Goal: Task Accomplishment & Management: Use online tool/utility

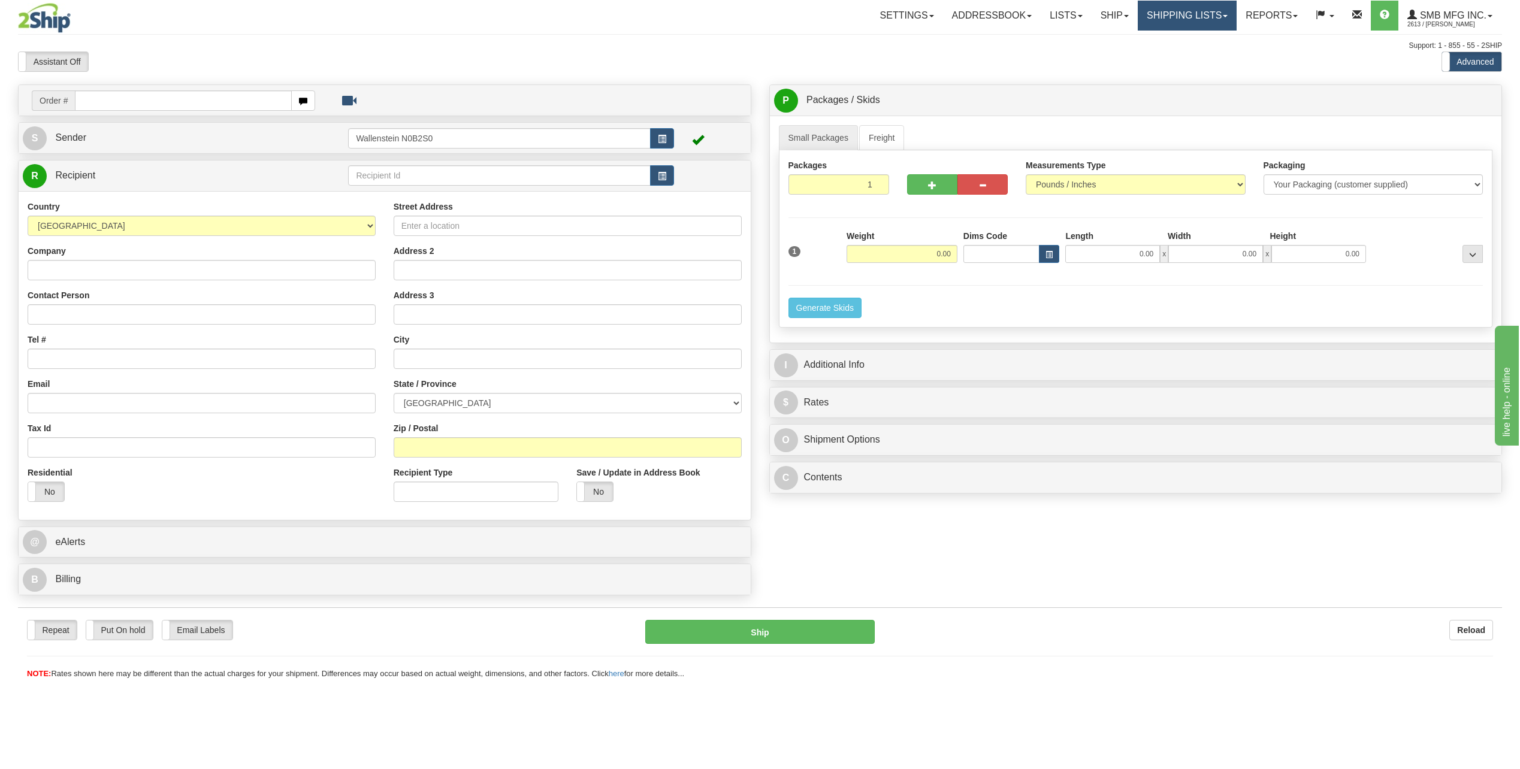
click at [1150, 14] on link "Shipping lists" at bounding box center [1187, 16] width 99 height 30
click at [1146, 41] on span "Current Shipments" at bounding box center [1167, 42] width 70 height 10
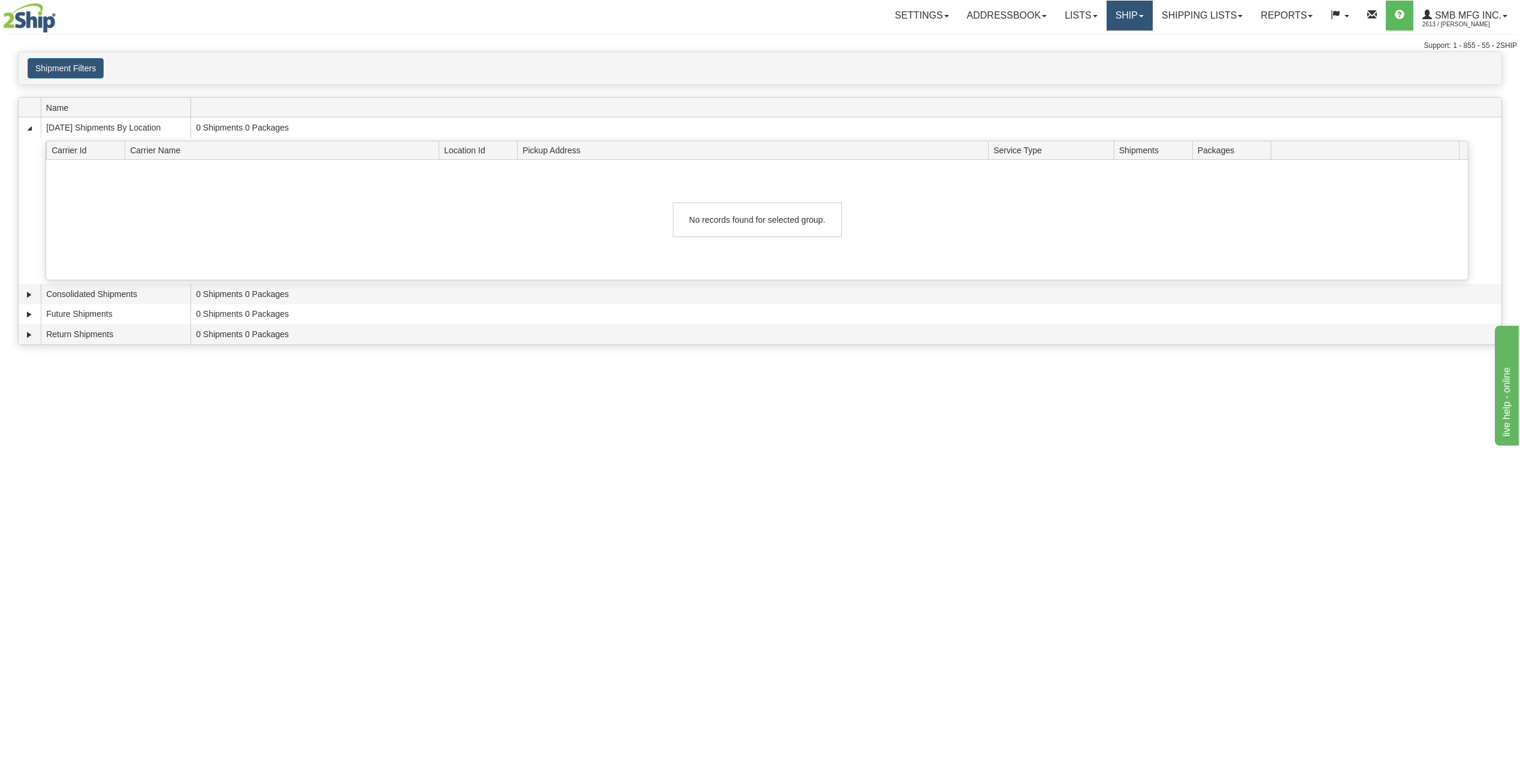
click at [1127, 14] on link "Ship" at bounding box center [1129, 16] width 46 height 30
click at [1109, 40] on link "Ship Screen" at bounding box center [1097, 42] width 108 height 16
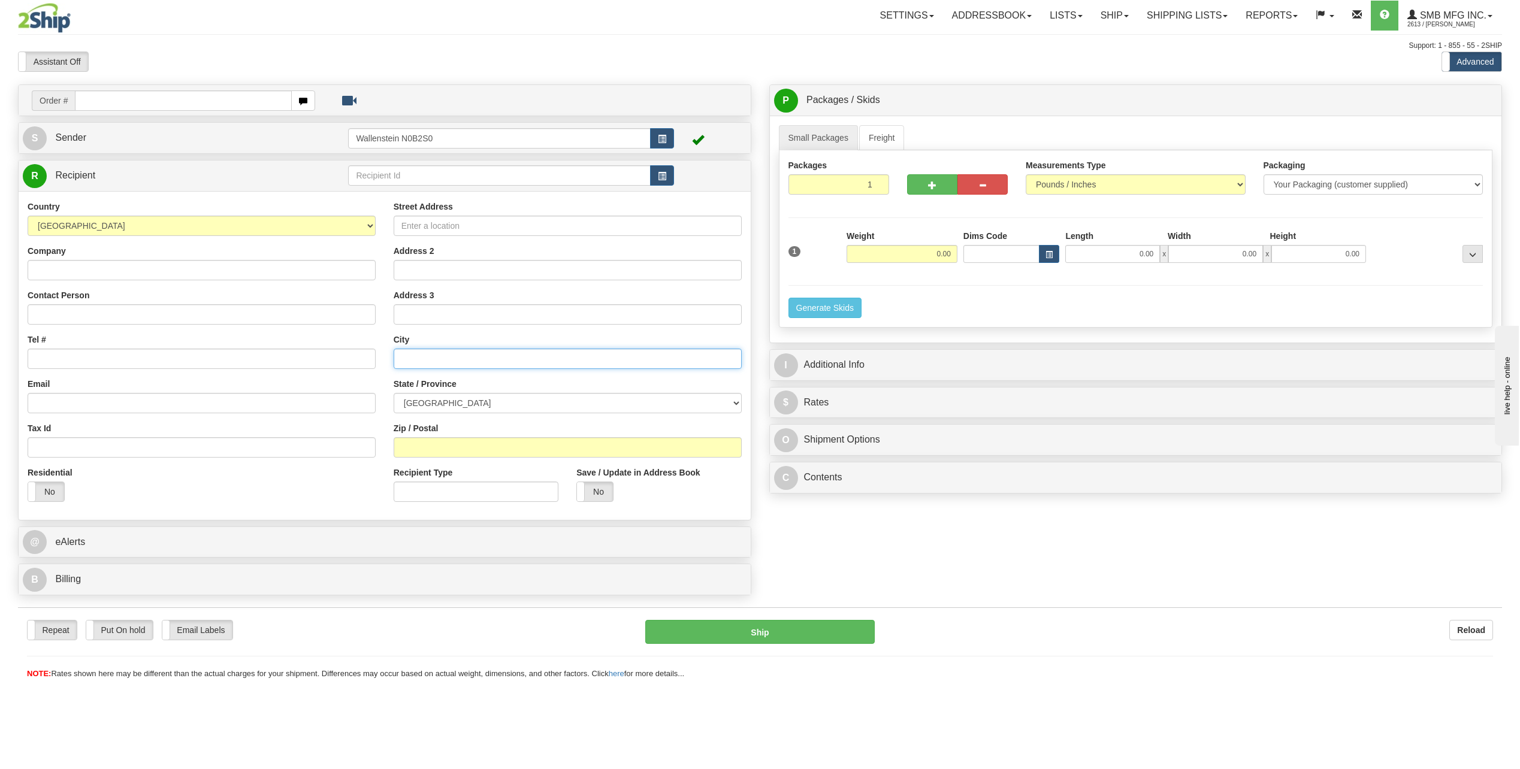
click at [440, 354] on input "text" at bounding box center [568, 359] width 348 height 20
type input "Winchester"
drag, startPoint x: 466, startPoint y: 355, endPoint x: 397, endPoint y: 369, distance: 70.4
click at [397, 369] on div "Street Address Address 2 Address 3 City Winchester State / Province ALBERTA BRI…" at bounding box center [568, 356] width 366 height 310
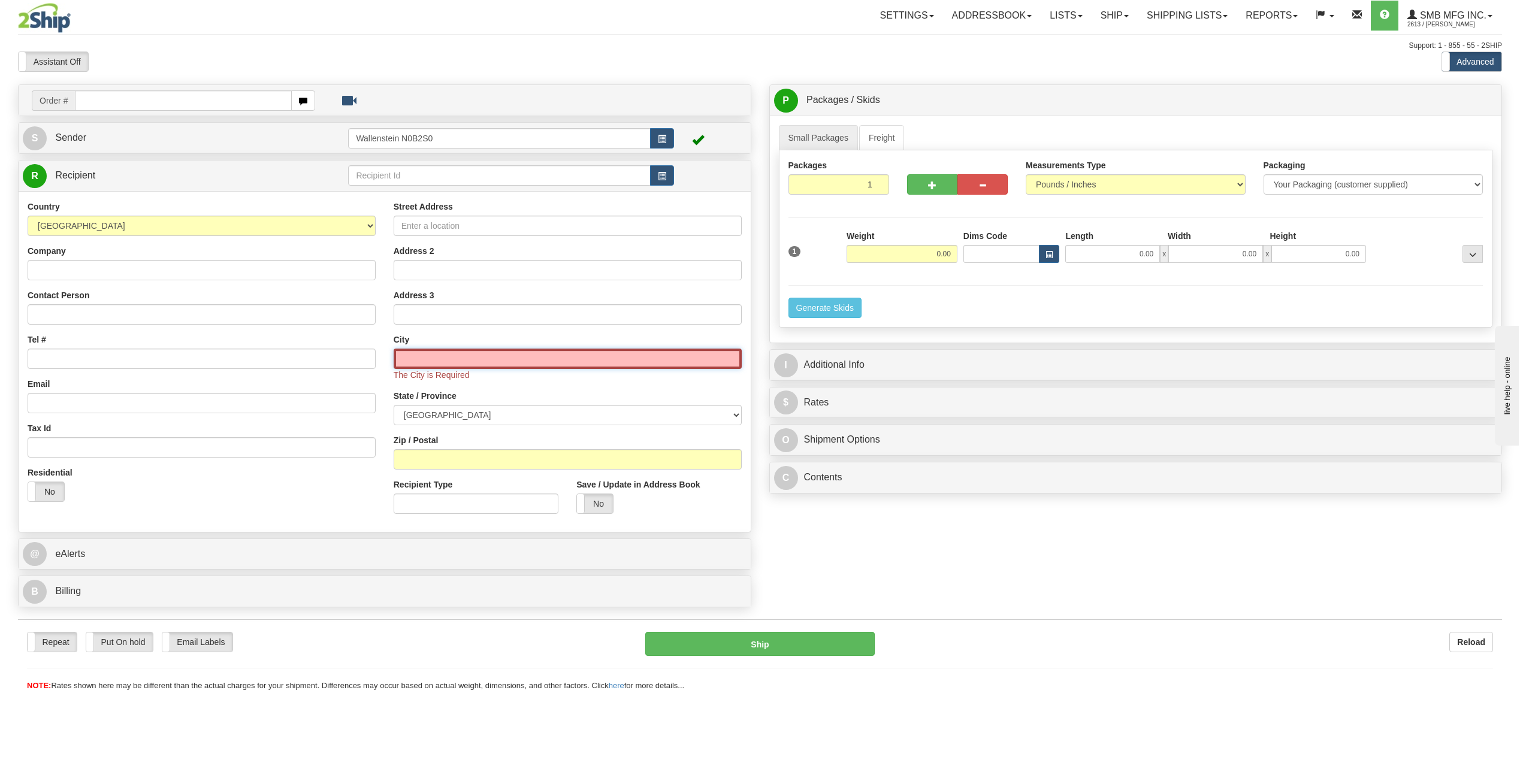
paste input "Winchester"
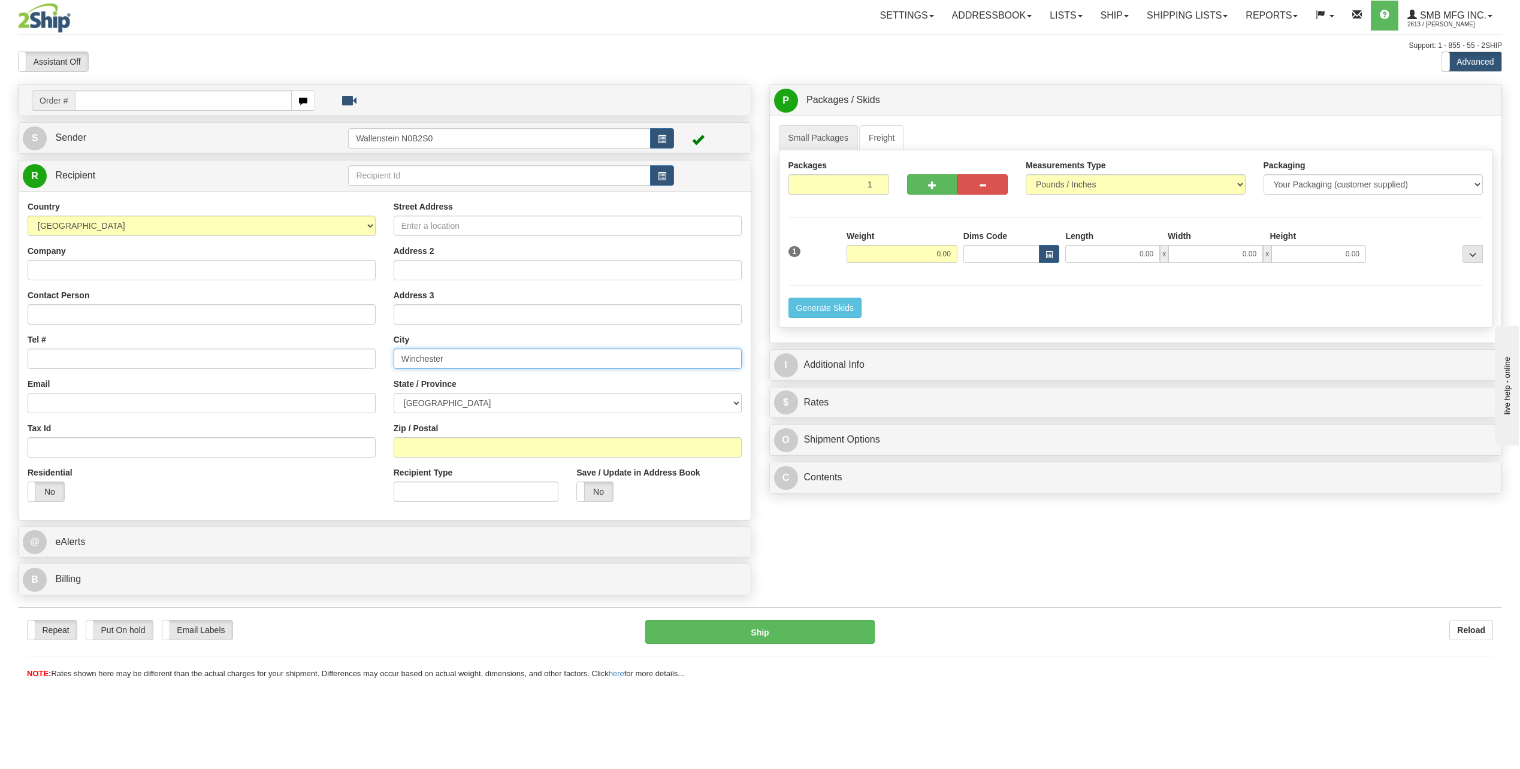
type input "Winchester"
click at [467, 407] on select "ALBERTA BRITISH COLUMBIA MANITOBA NEW BRUNSWICK NEWFOUNDLAND NOVA SCOTIA NUNAVU…" at bounding box center [568, 403] width 348 height 20
select select "ON"
click at [394, 393] on select "ALBERTA BRITISH COLUMBIA MANITOBA NEW BRUNSWICK NEWFOUNDLAND NOVA SCOTIA NUNAVU…" at bounding box center [568, 403] width 348 height 20
click at [450, 454] on input "Zip / Postal" at bounding box center [568, 447] width 348 height 20
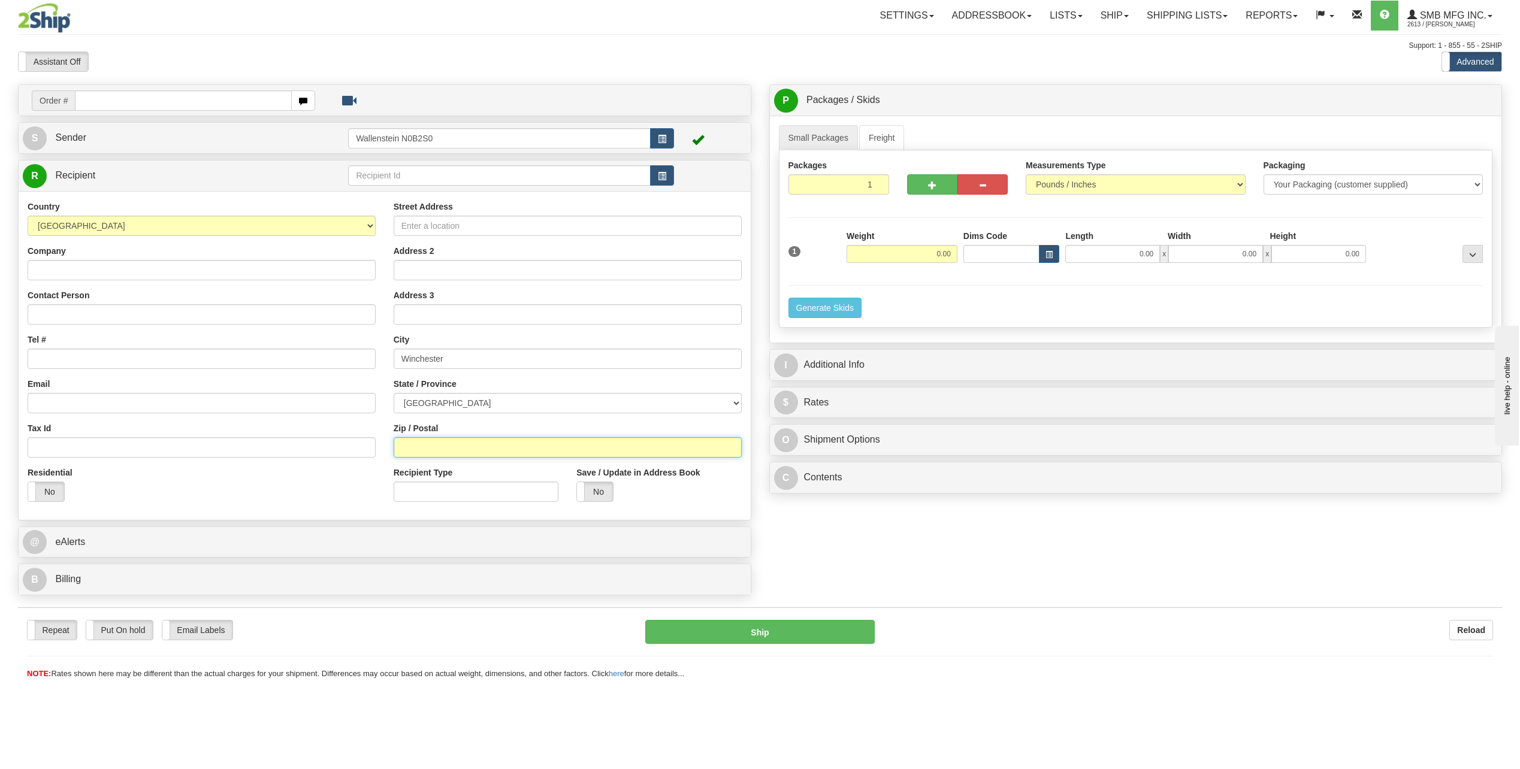
paste input "K0C2K0"
type input "K0C2K0"
click at [234, 267] on input "Company" at bounding box center [202, 270] width 348 height 20
type input "WINCHESTER"
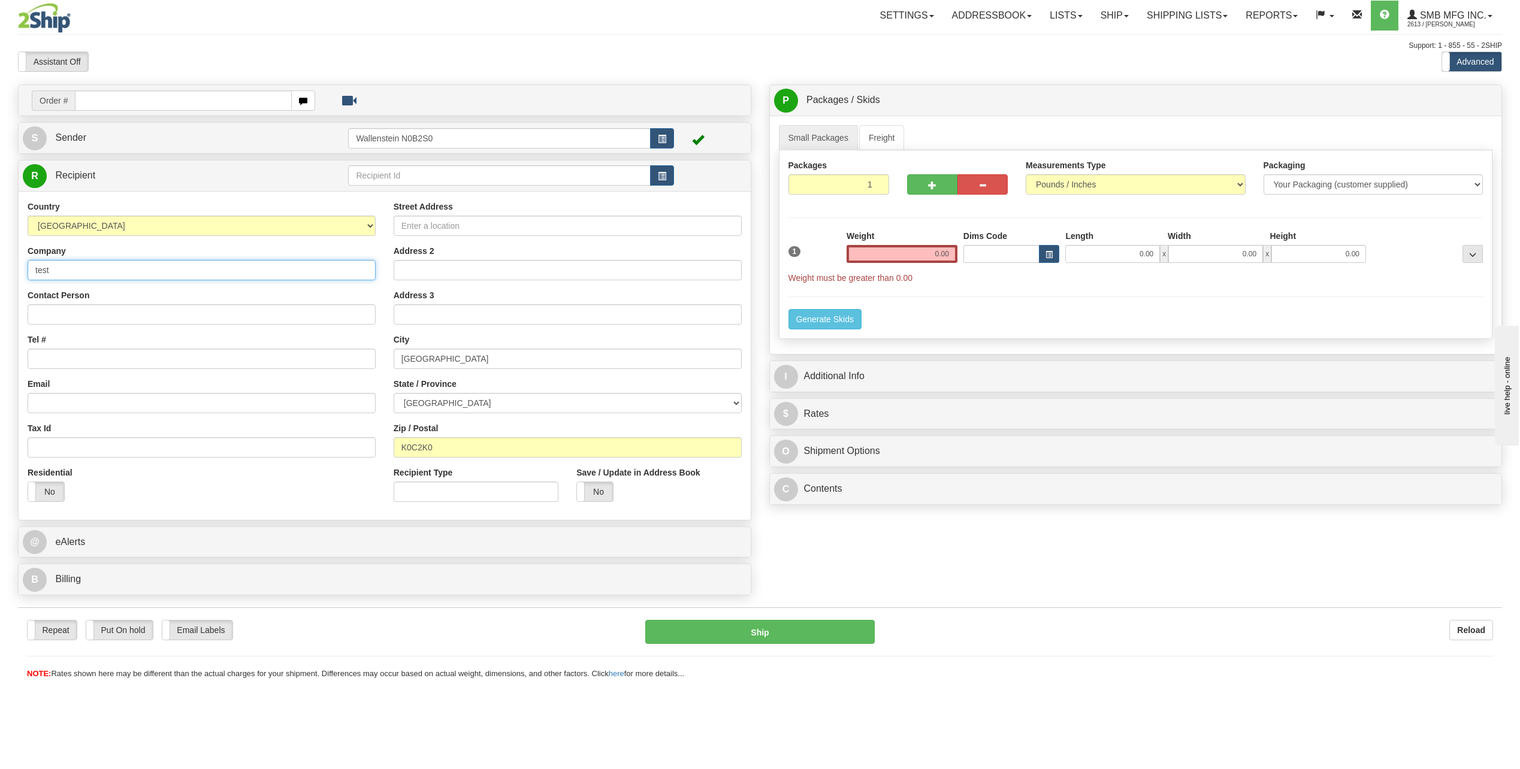
type input "test"
click at [912, 252] on input "0.00" at bounding box center [901, 254] width 111 height 18
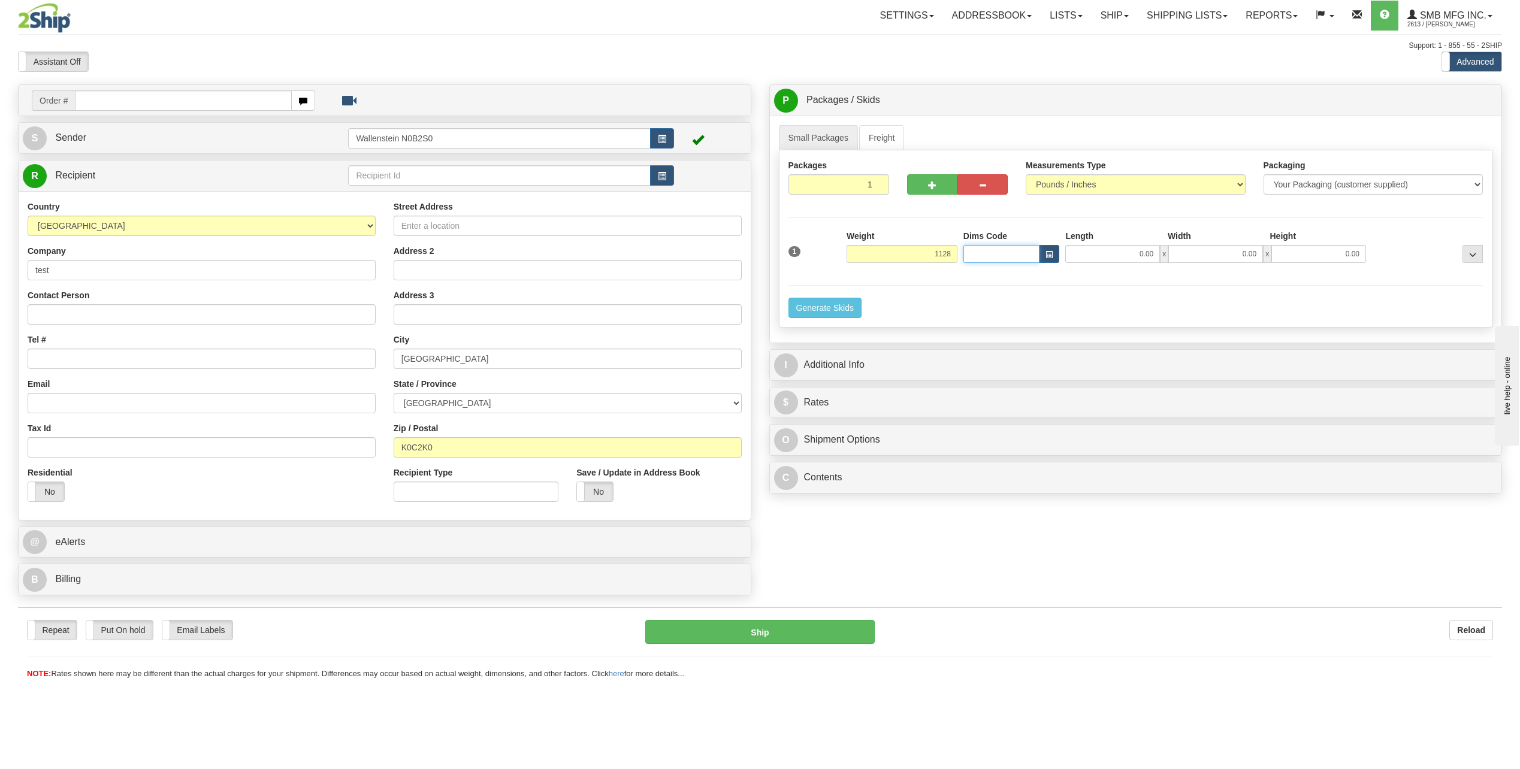
type input "1128.00"
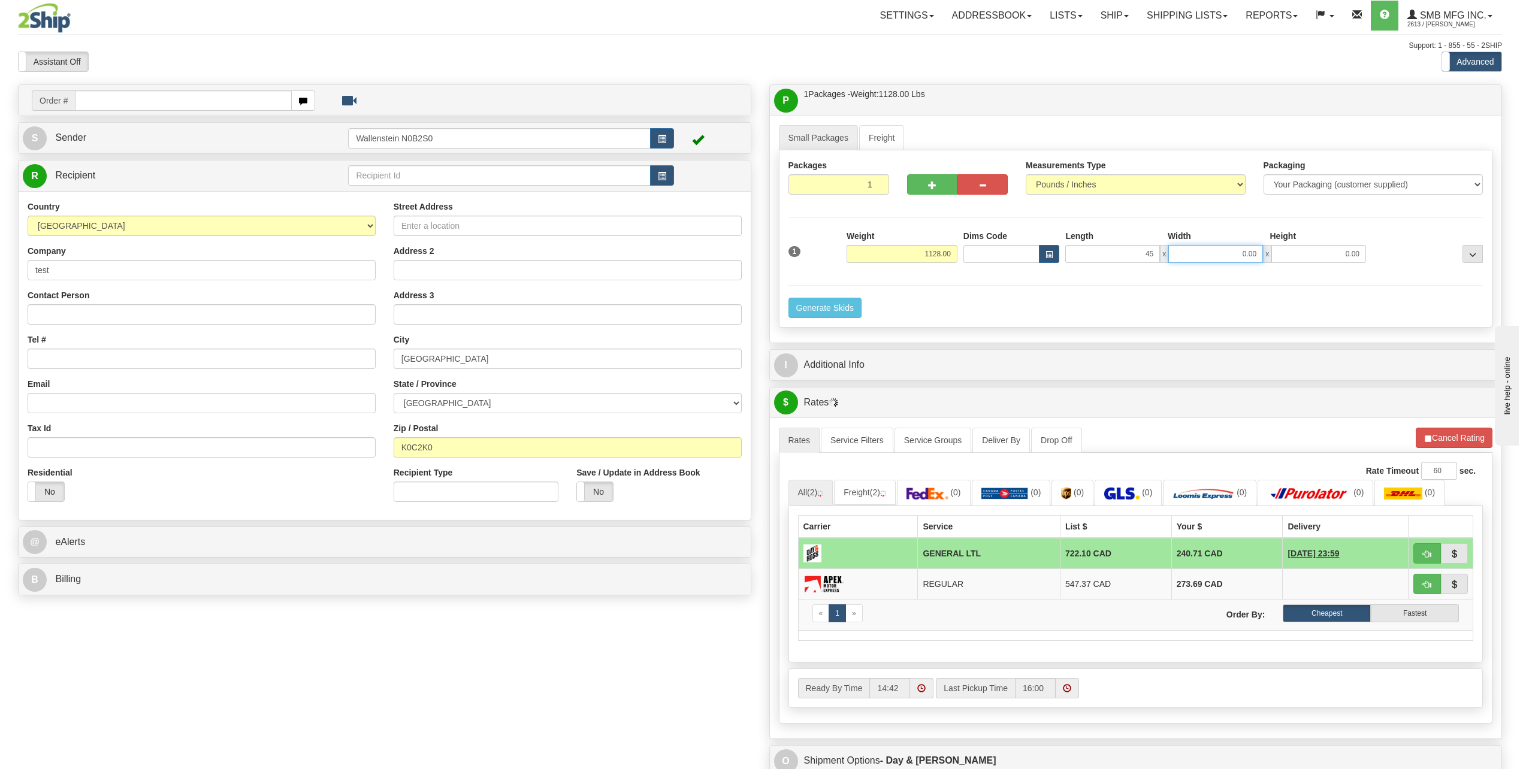
type input "45.00"
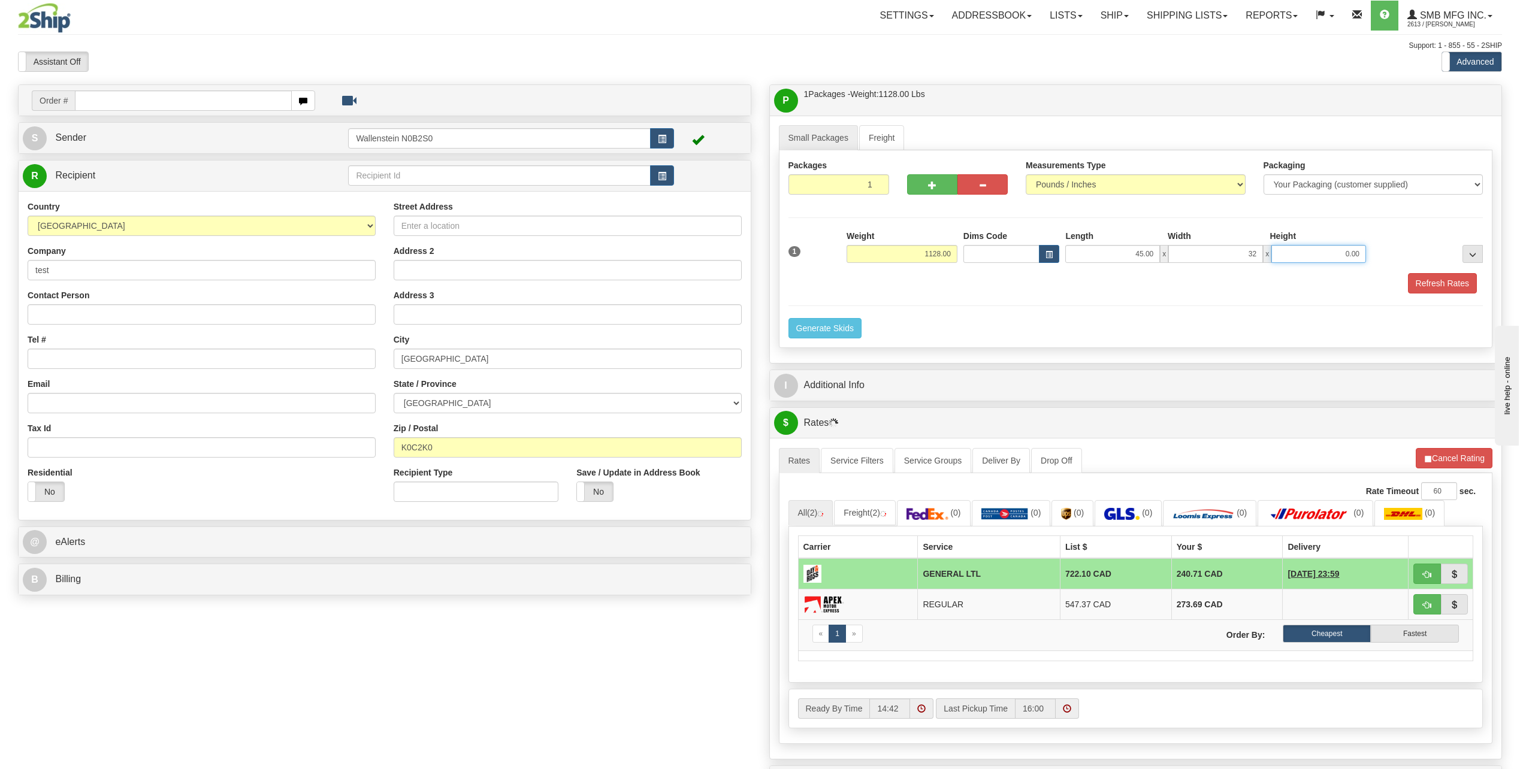
type input "32.00"
type input "52.00"
click at [1435, 277] on button "Refresh Rates" at bounding box center [1442, 283] width 69 height 20
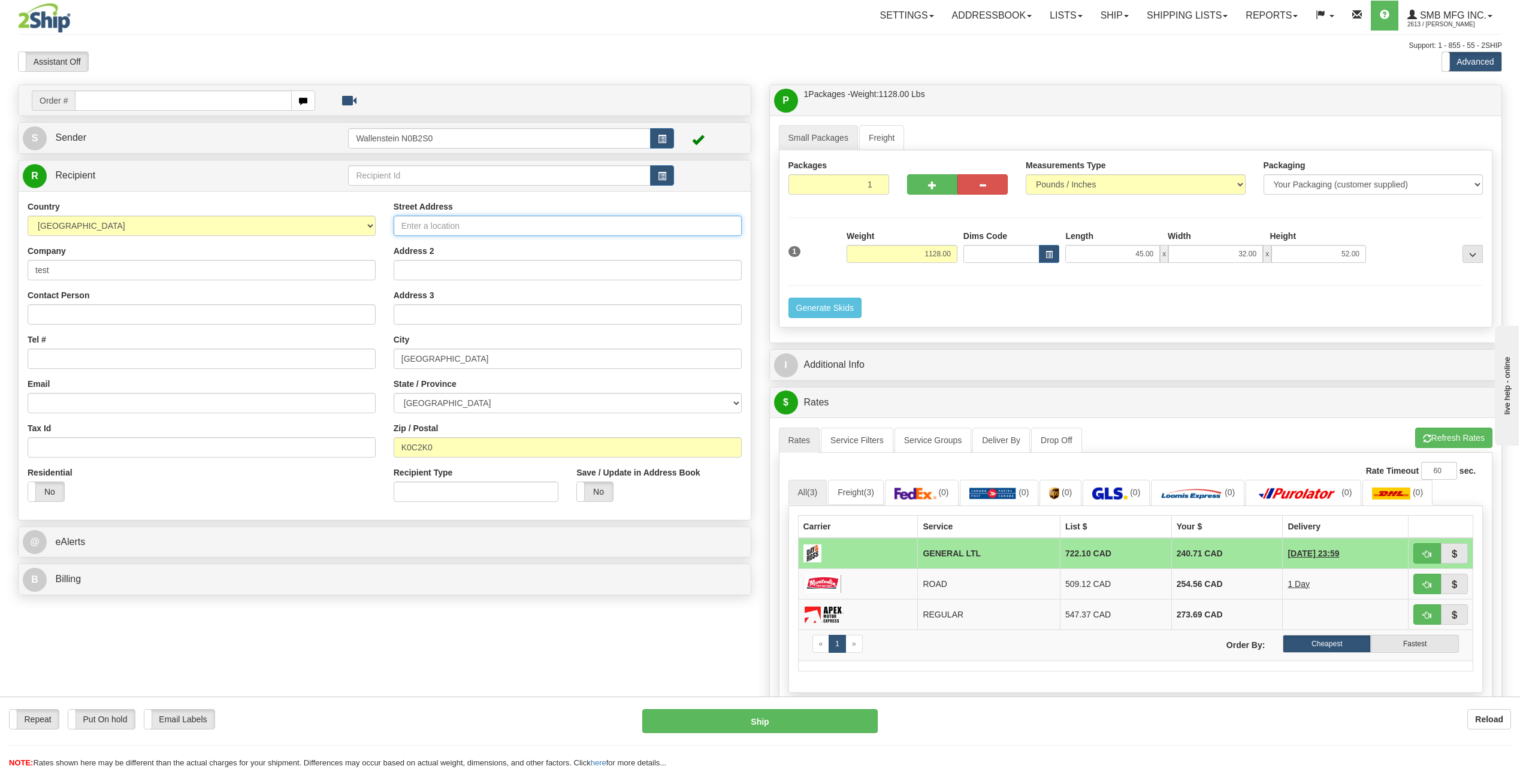
click at [432, 223] on input "Street Address" at bounding box center [568, 226] width 348 height 20
paste input "12270 St. Lawrence Street"
type input "12270 St. Lawrence Street"
click at [1435, 440] on button "Refresh Rates" at bounding box center [1453, 438] width 77 height 20
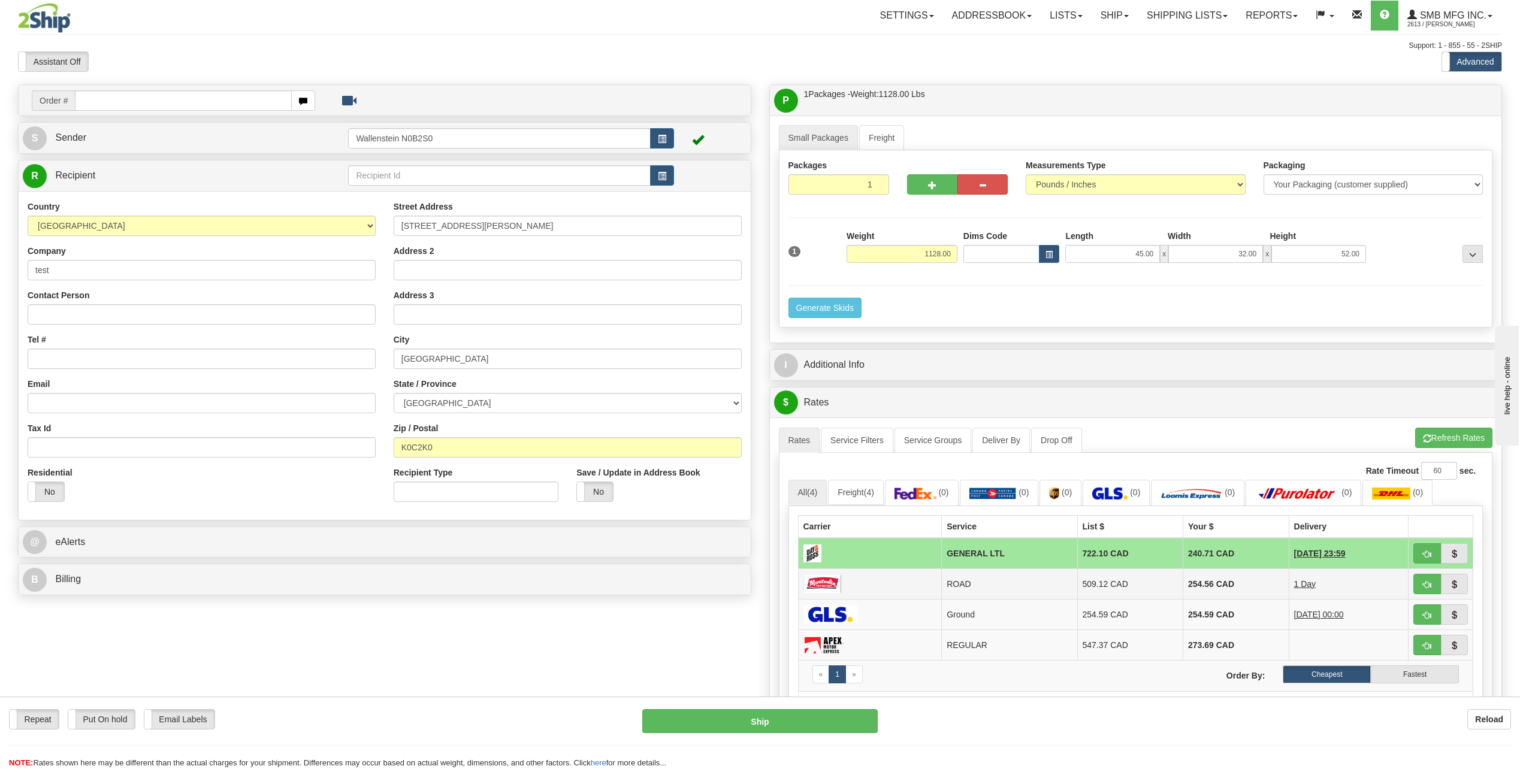
click at [1078, 586] on td "509.12 CAD" at bounding box center [1130, 583] width 106 height 31
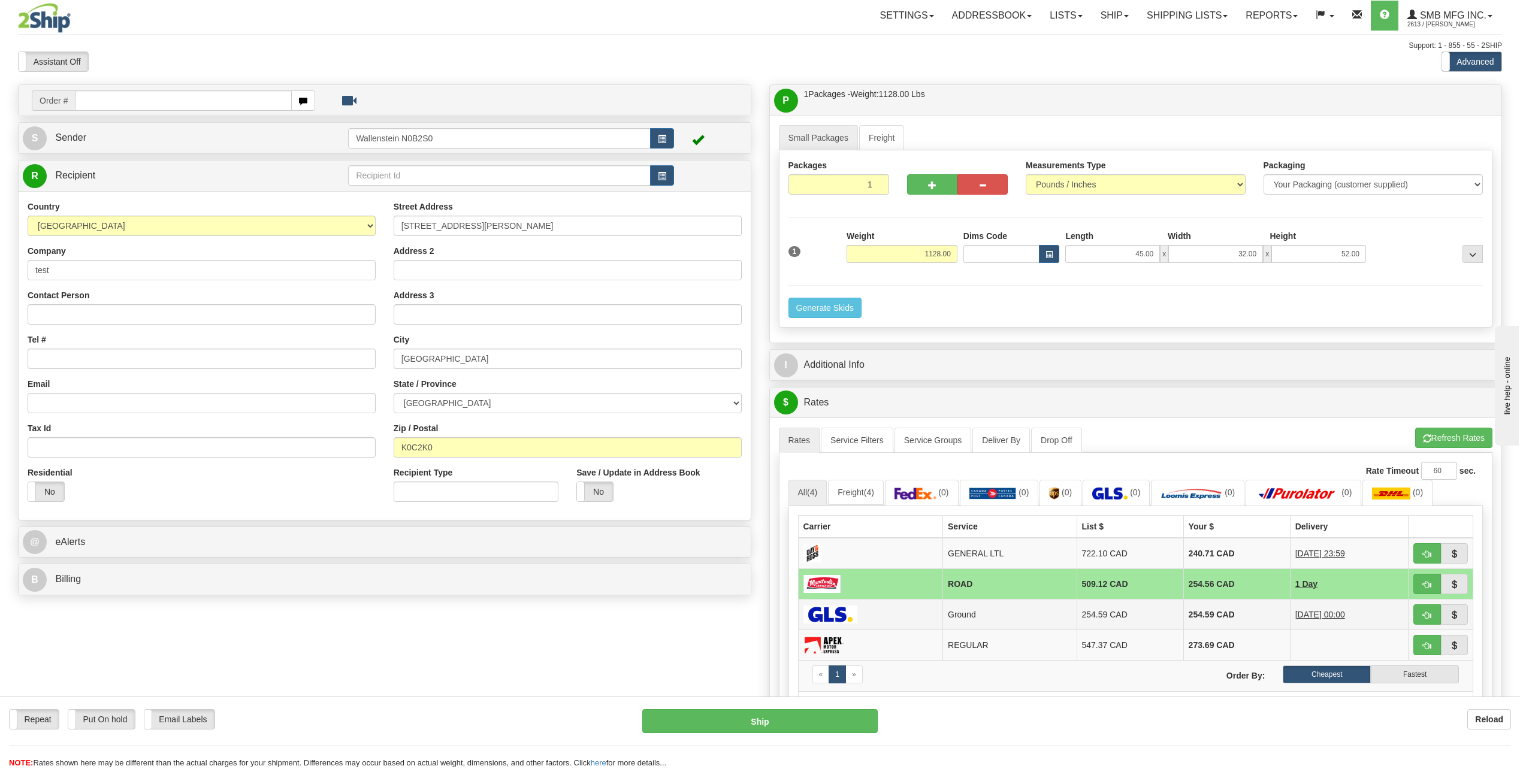
click at [1205, 612] on td "254.59 CAD" at bounding box center [1236, 614] width 107 height 31
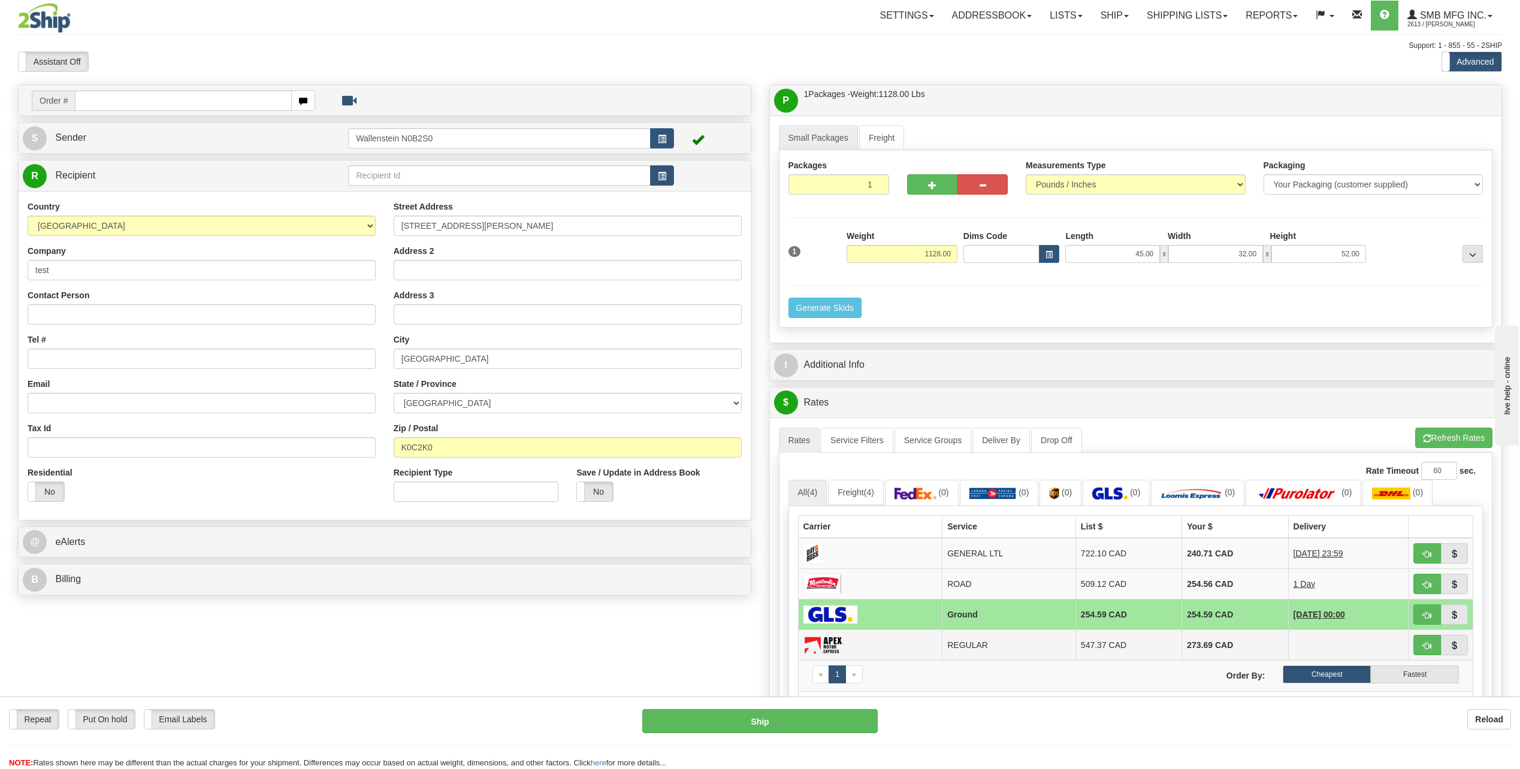
click at [1182, 644] on td "273.69 CAD" at bounding box center [1235, 645] width 106 height 31
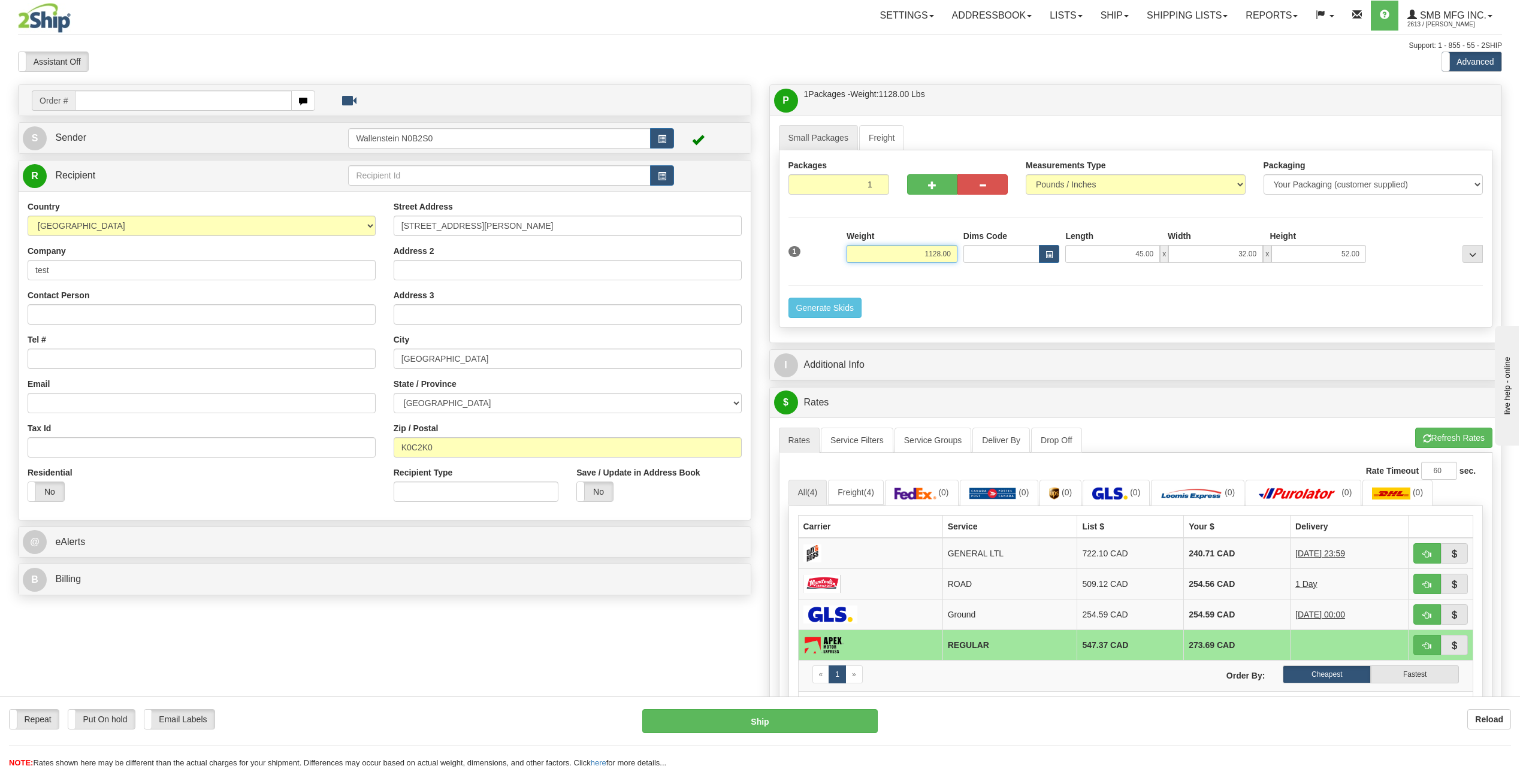
click at [905, 256] on input "1128.00" at bounding box center [901, 254] width 111 height 18
type input "500.00"
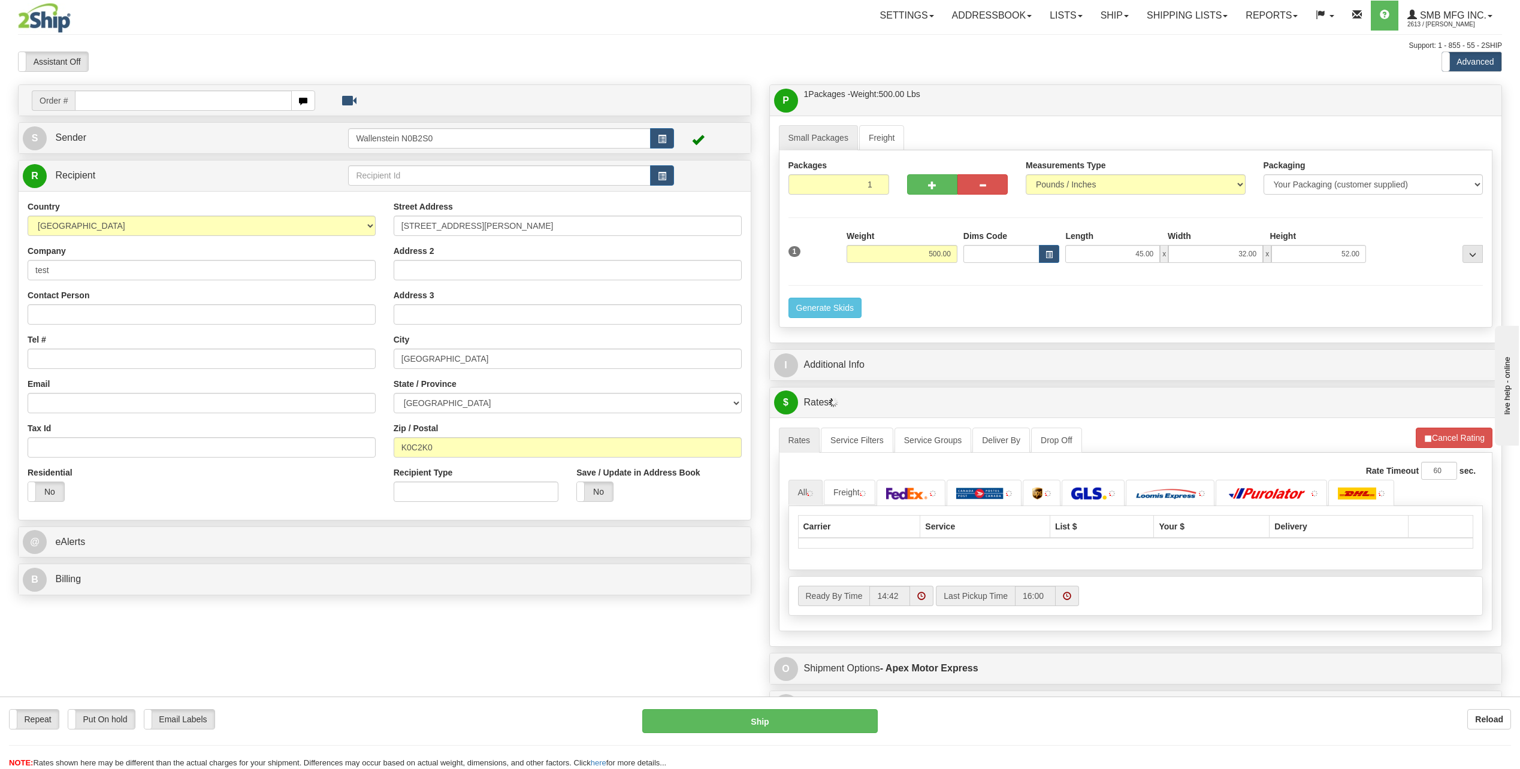
click at [1433, 432] on li "Refresh Rates Cancel Rating" at bounding box center [1453, 438] width 77 height 20
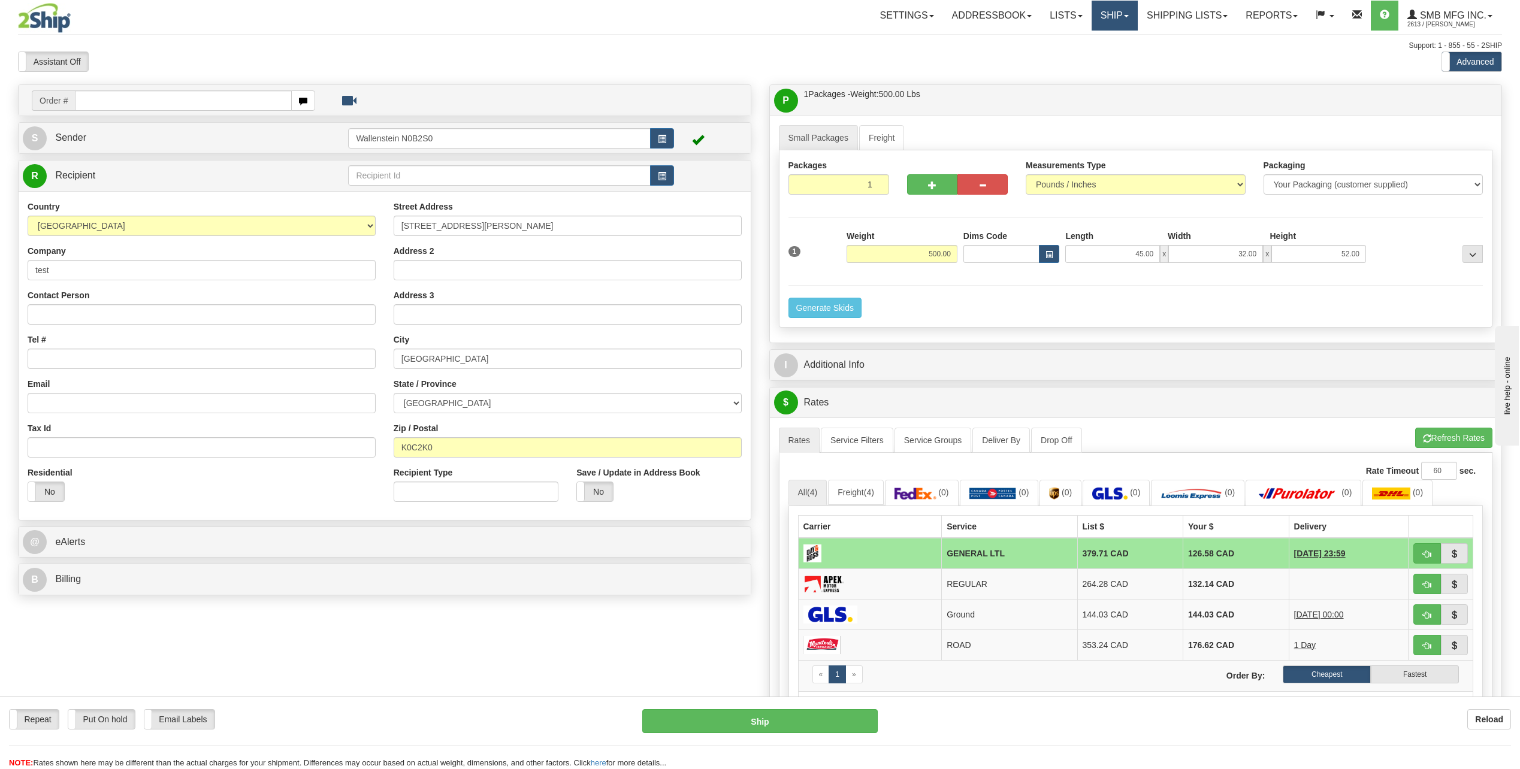
click at [1111, 19] on link "Ship" at bounding box center [1114, 16] width 46 height 30
click at [1063, 43] on span "Ship Screen" at bounding box center [1064, 42] width 46 height 10
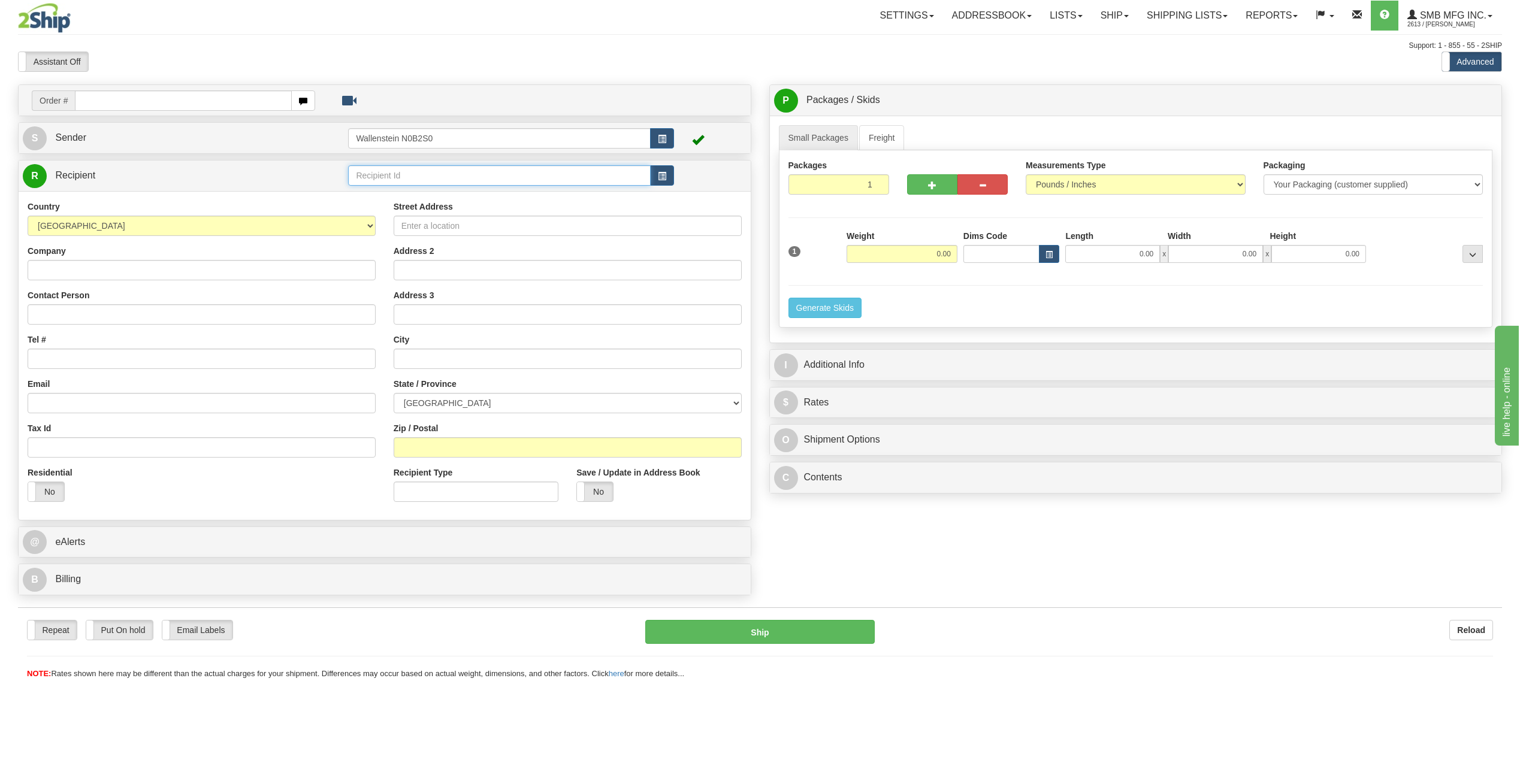
click at [404, 175] on input "text" at bounding box center [499, 175] width 302 height 20
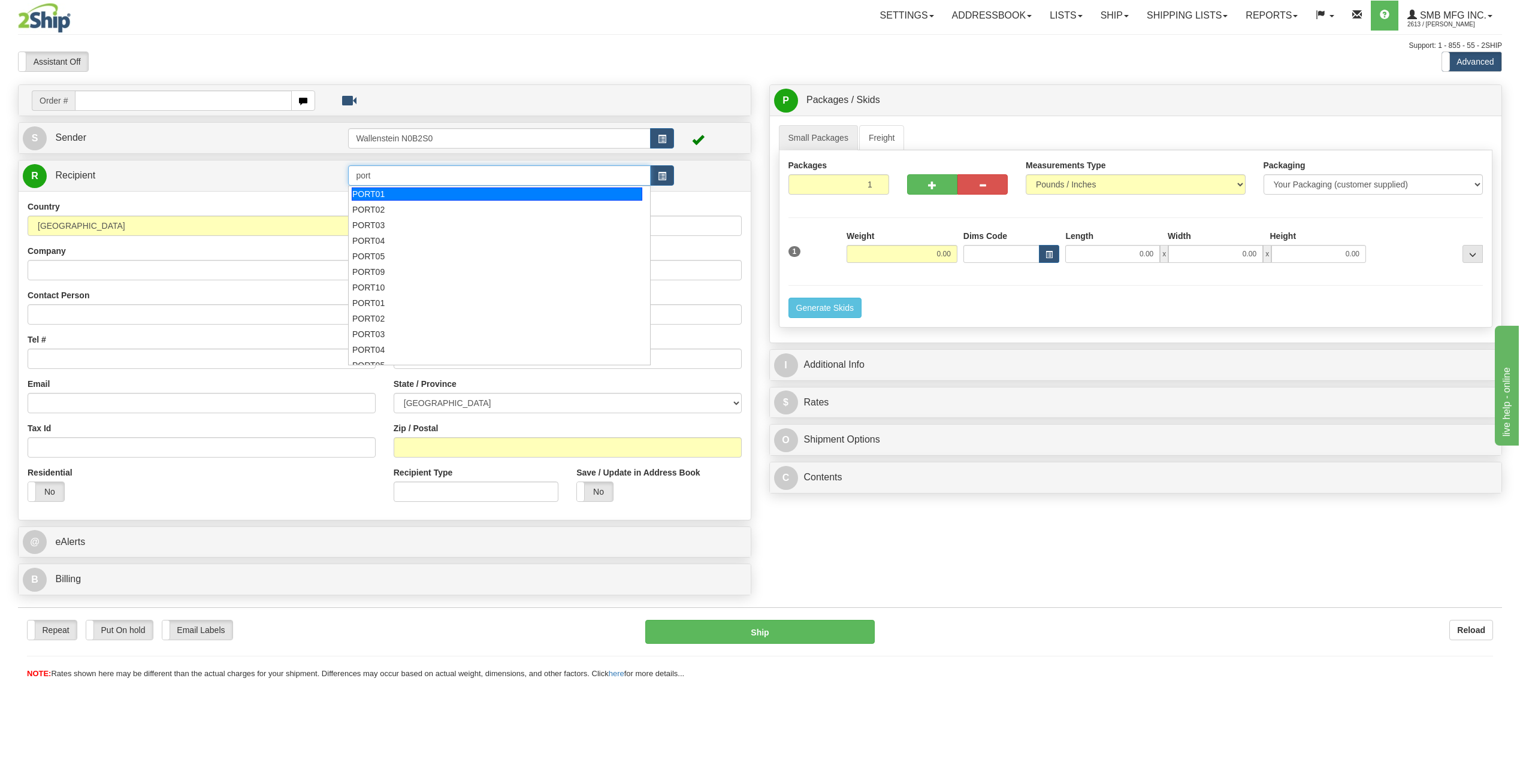
click at [477, 195] on div "PORT01" at bounding box center [497, 193] width 291 height 13
type input "PORT01"
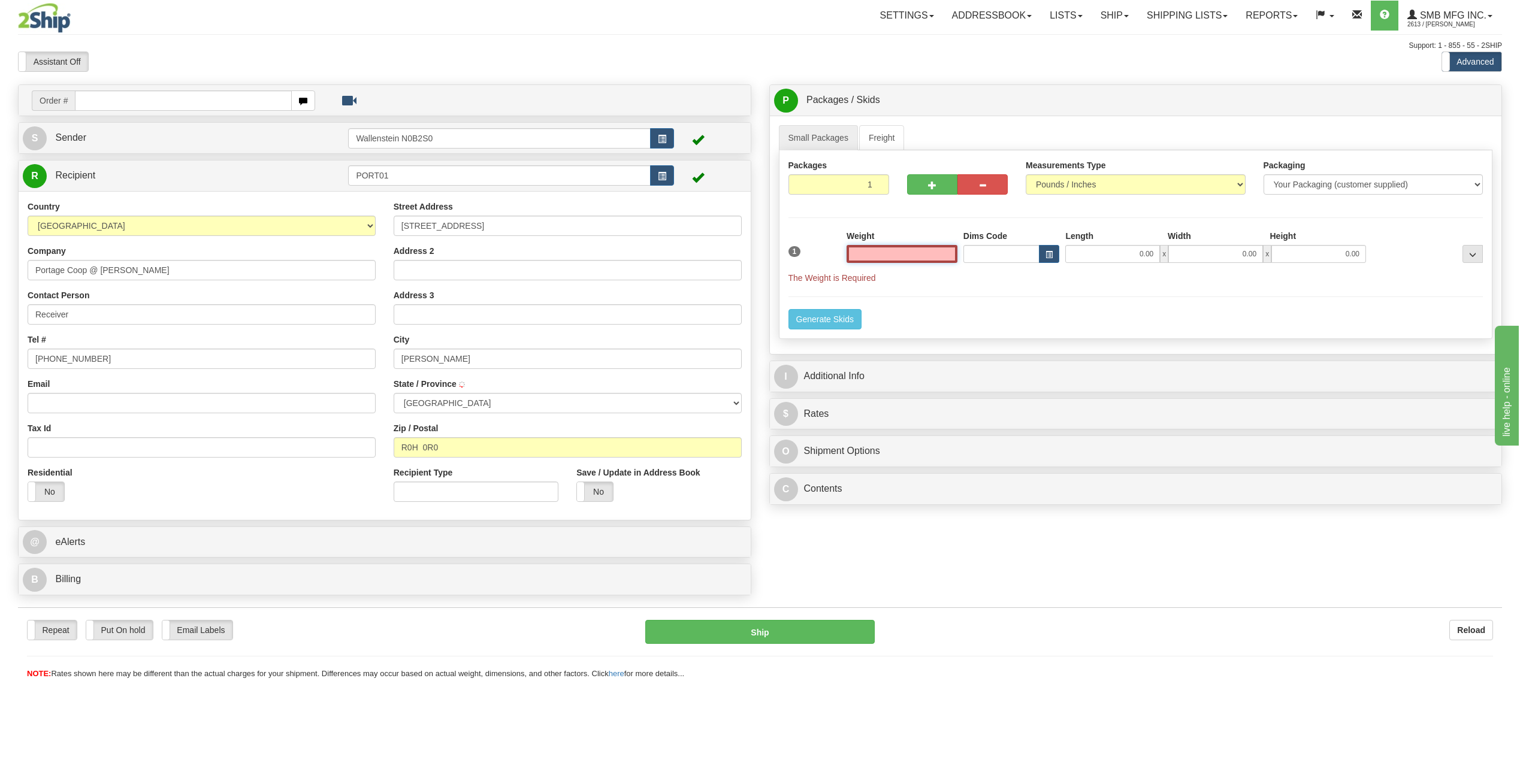
type input "MACGREGOR"
type input "0.00"
drag, startPoint x: 450, startPoint y: 176, endPoint x: 353, endPoint y: 180, distance: 96.5
click at [353, 180] on input "PORT01" at bounding box center [499, 175] width 302 height 20
click at [458, 173] on input "text" at bounding box center [499, 175] width 302 height 20
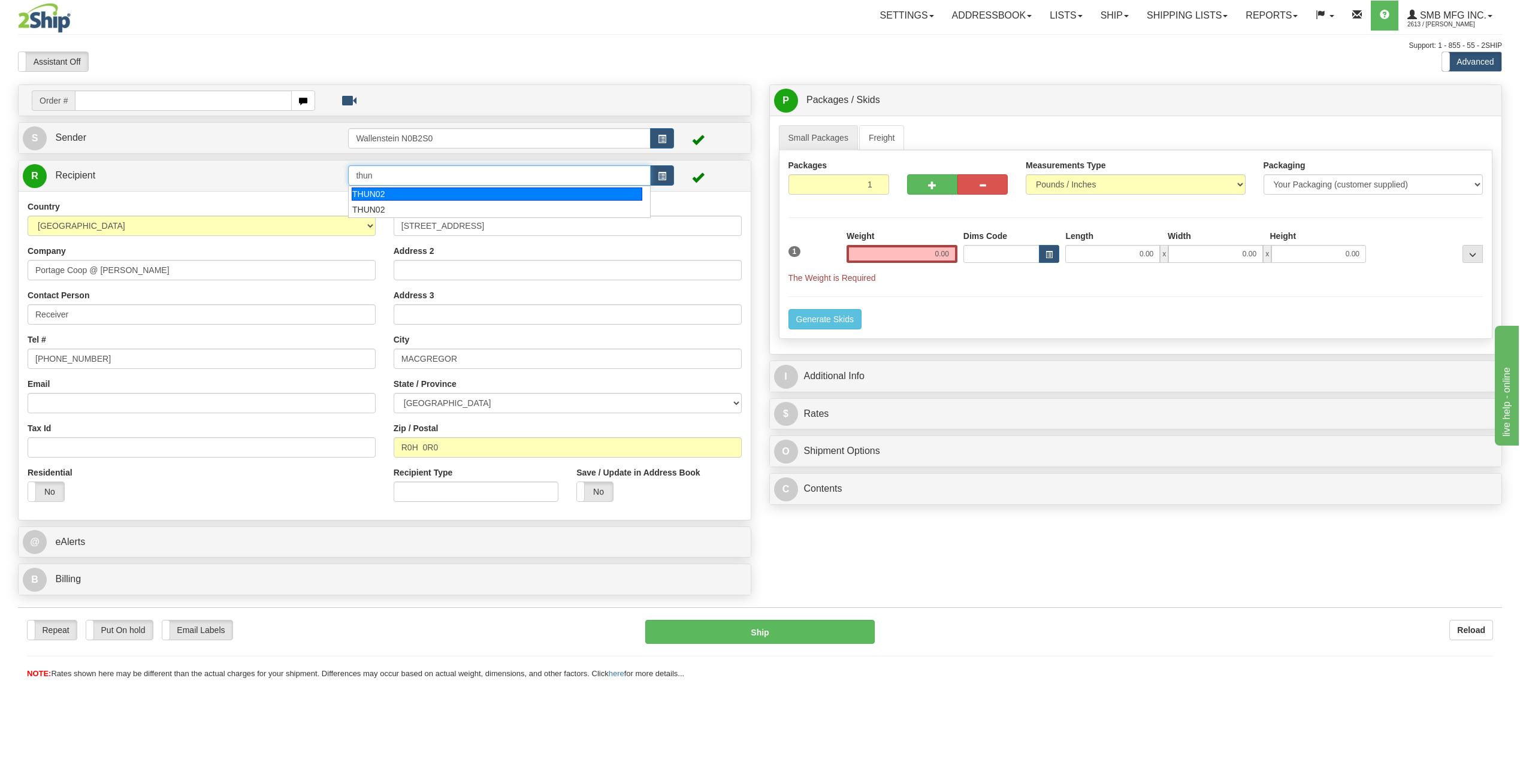
click at [443, 192] on div "THUN02" at bounding box center [497, 193] width 291 height 13
type input "THUN02"
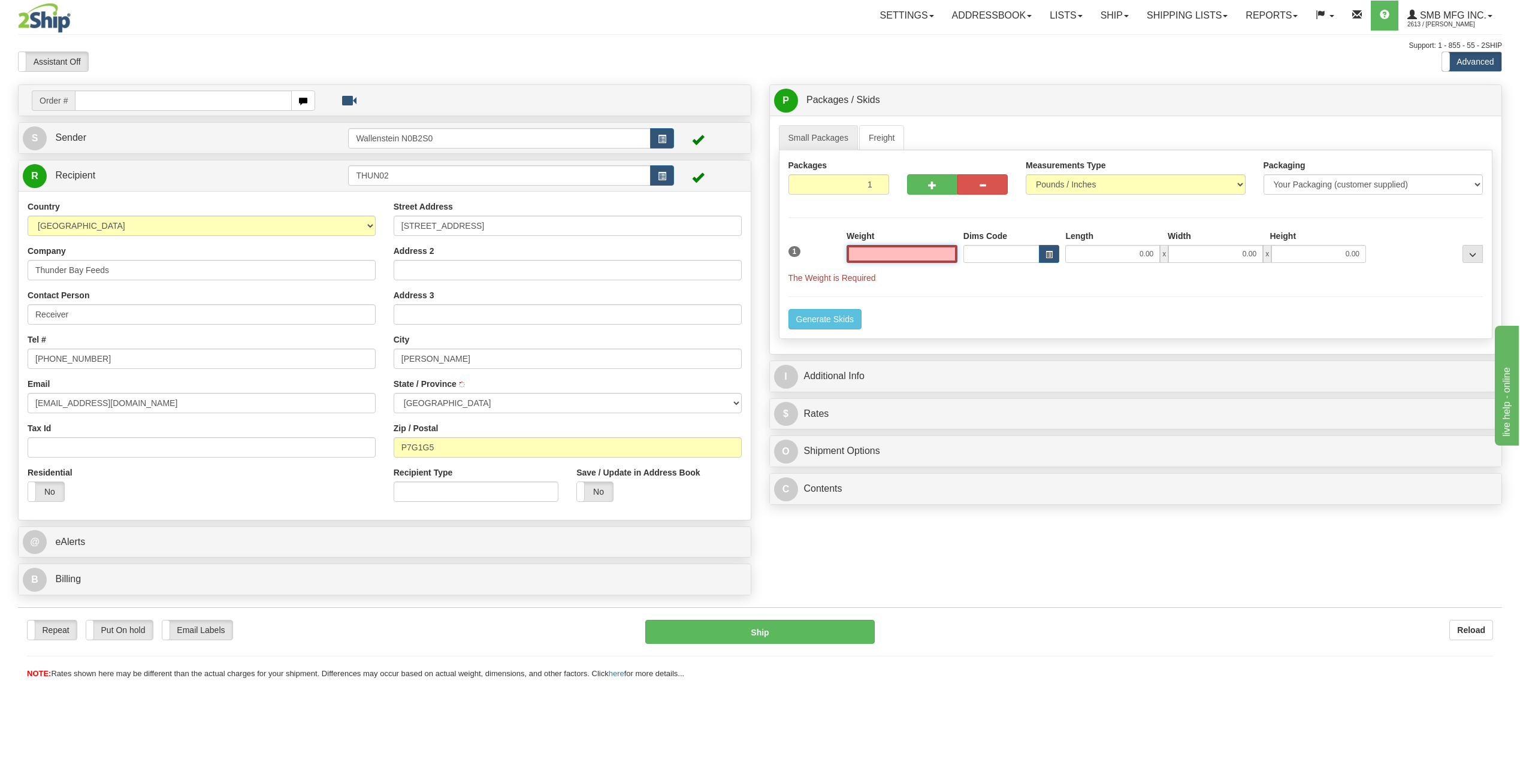
type input "MURILLO"
type input "500.00"
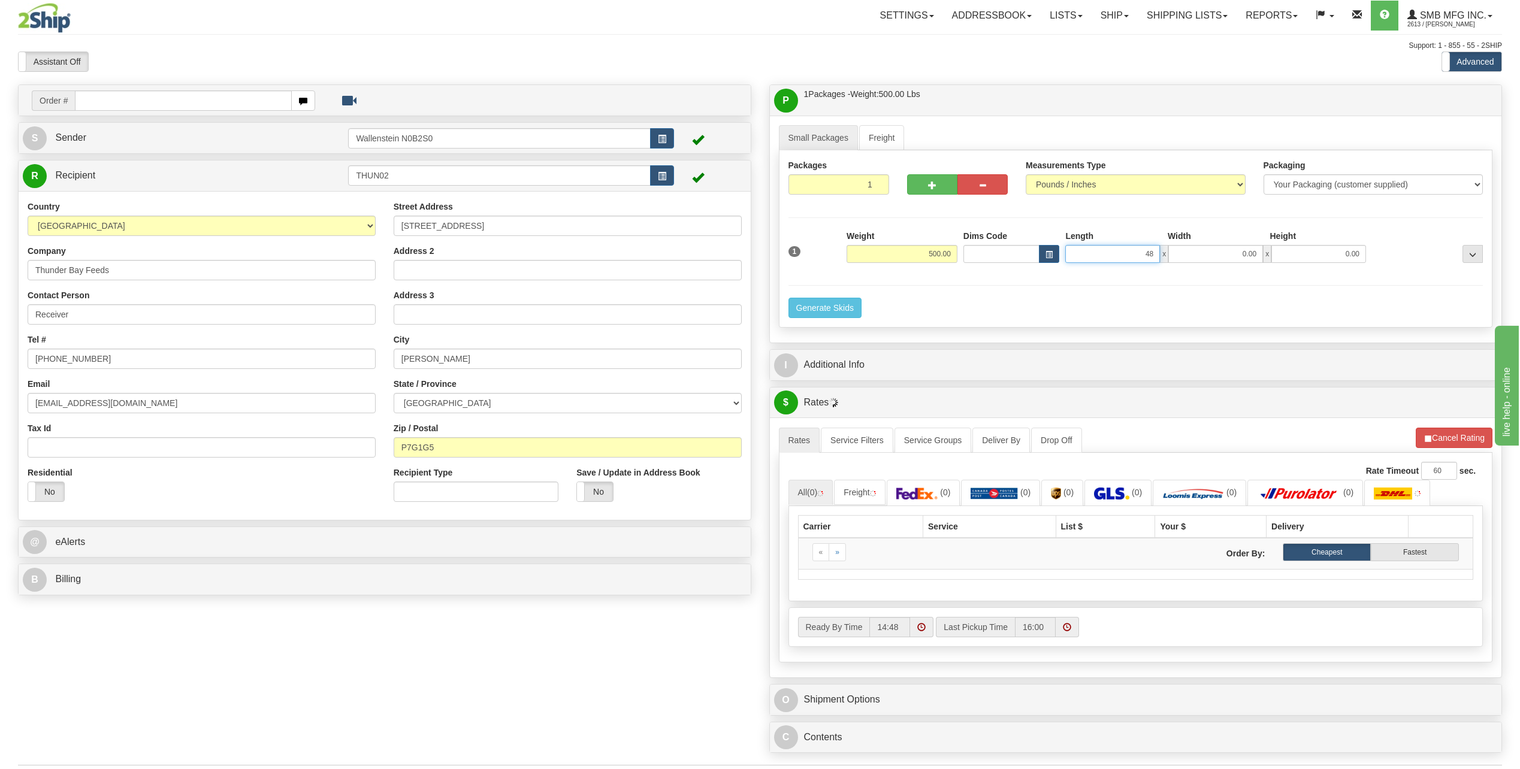
type input "48.00"
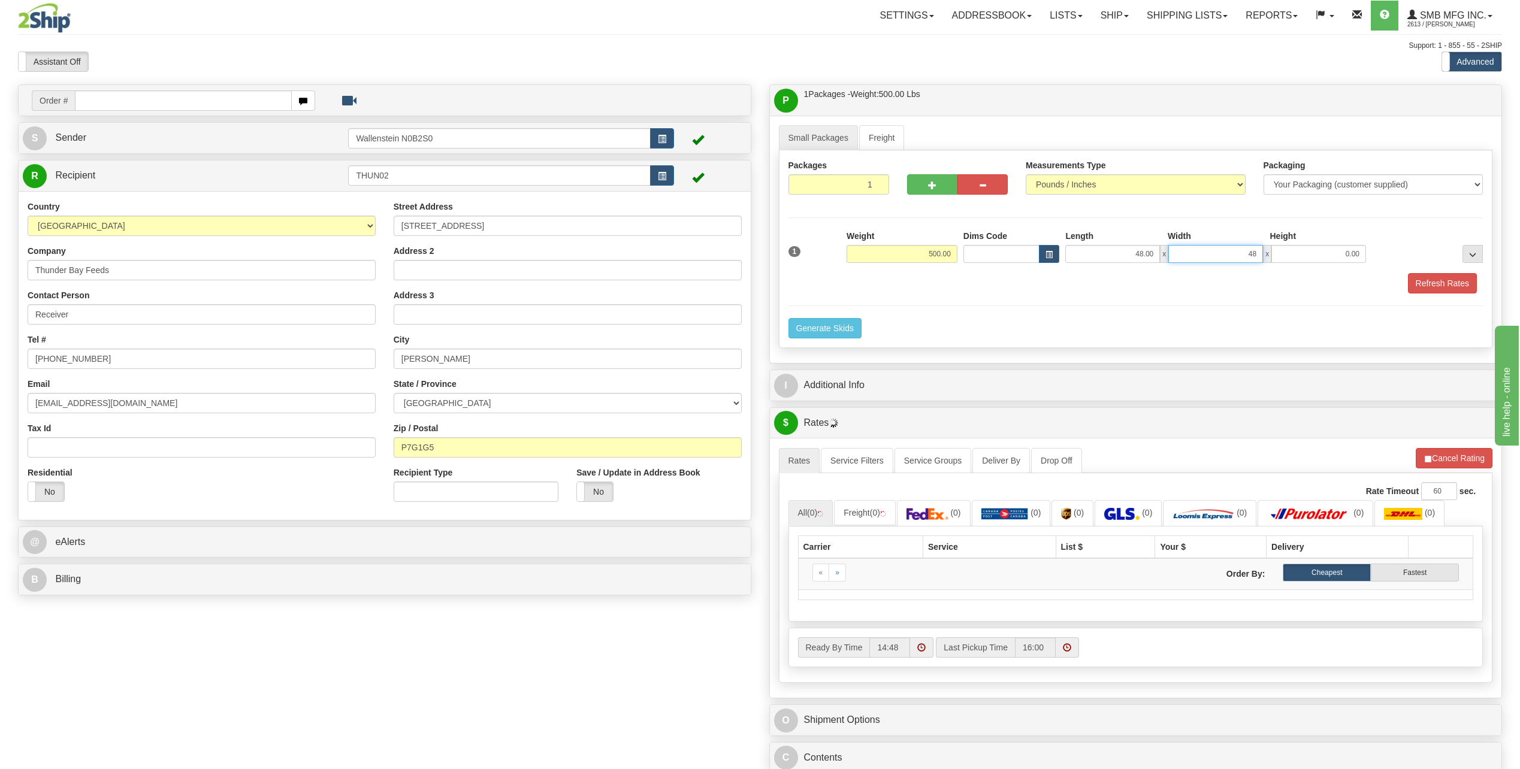
type input "48.00"
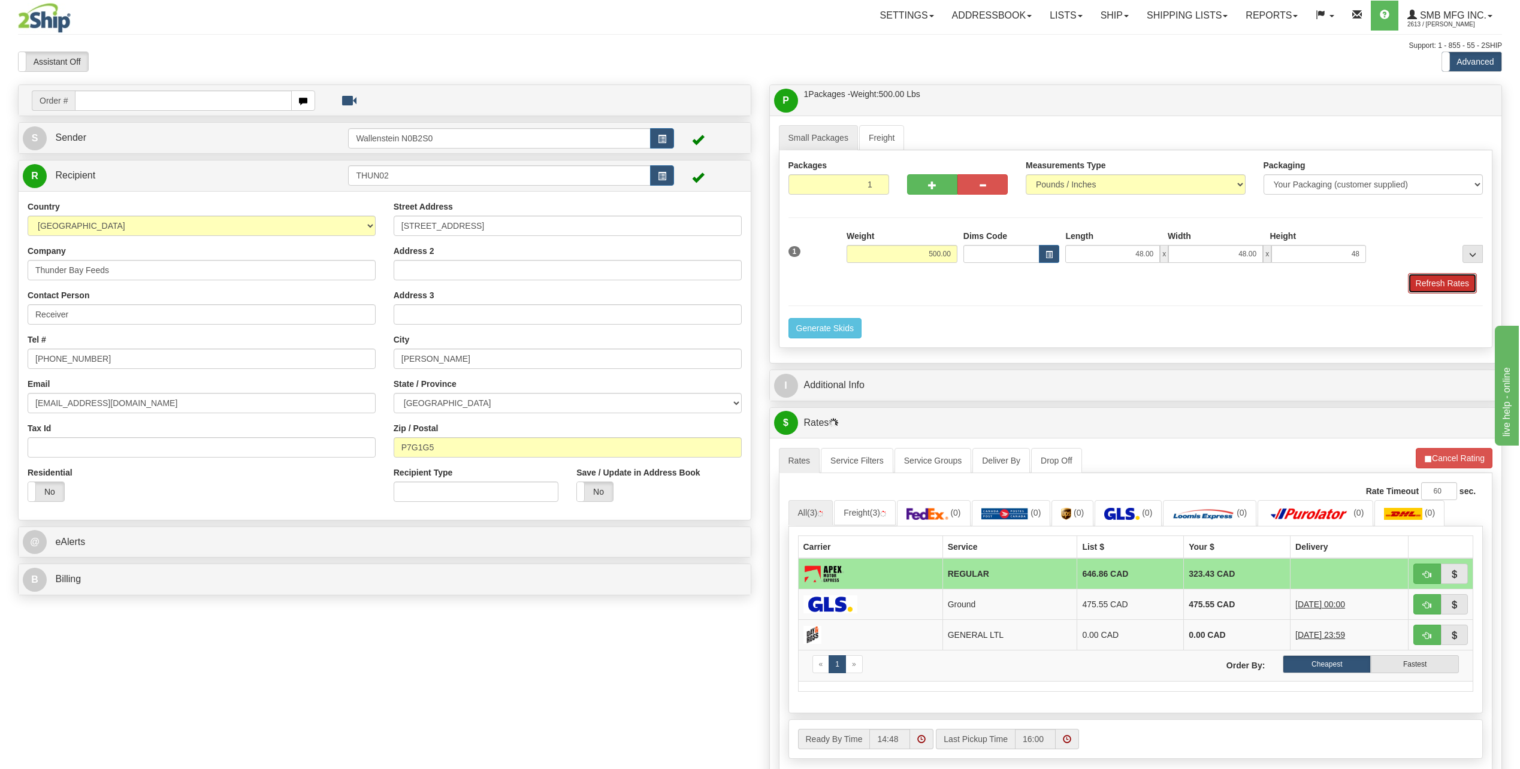
type input "48.00"
click at [1435, 280] on button "Refresh Rates" at bounding box center [1442, 283] width 69 height 20
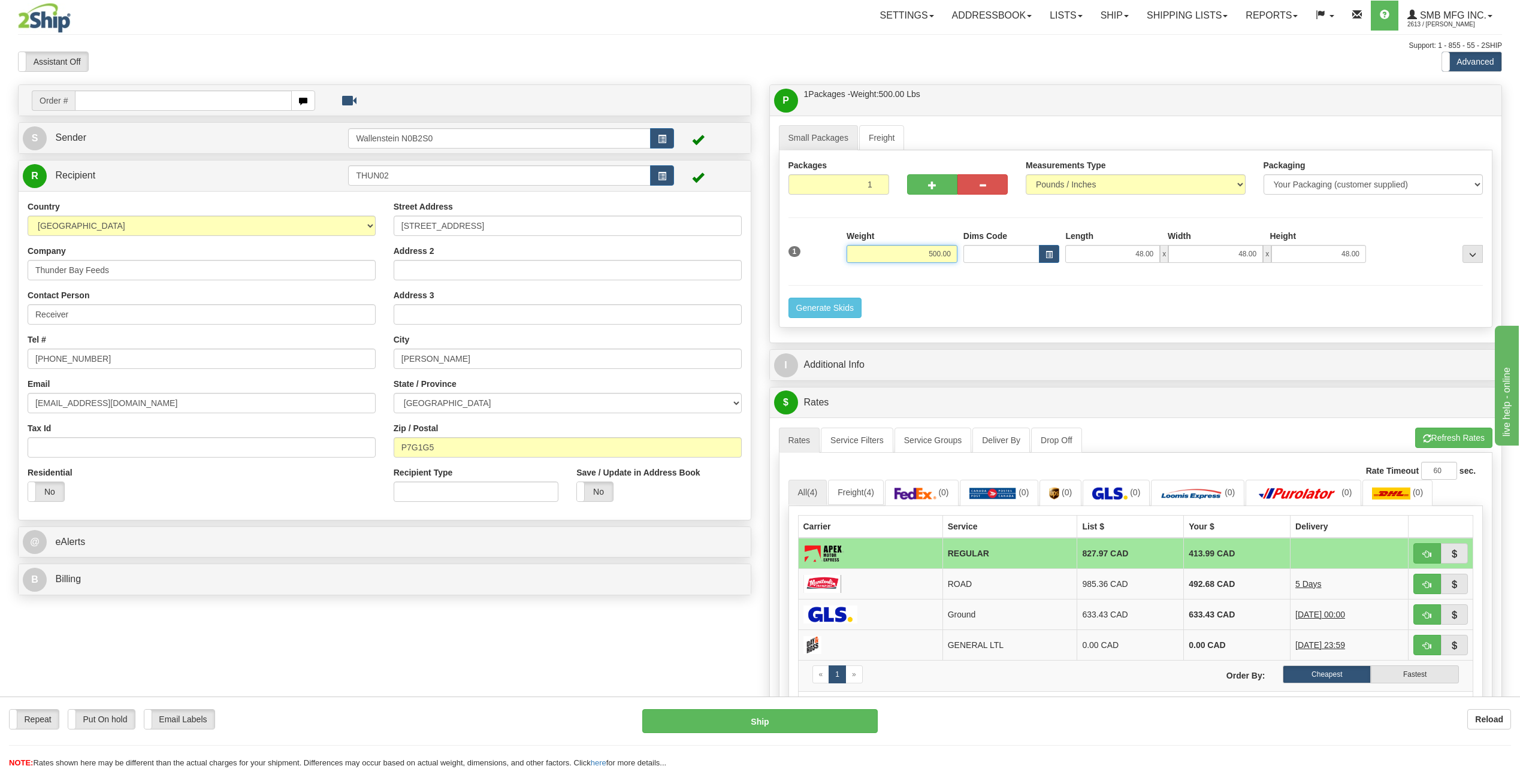
click at [906, 258] on input "500.00" at bounding box center [901, 254] width 111 height 18
click at [1445, 437] on li "Refresh Rates Cancel Rating" at bounding box center [1453, 438] width 77 height 20
type input "1200.00"
drag, startPoint x: 406, startPoint y: 177, endPoint x: 345, endPoint y: 187, distance: 61.9
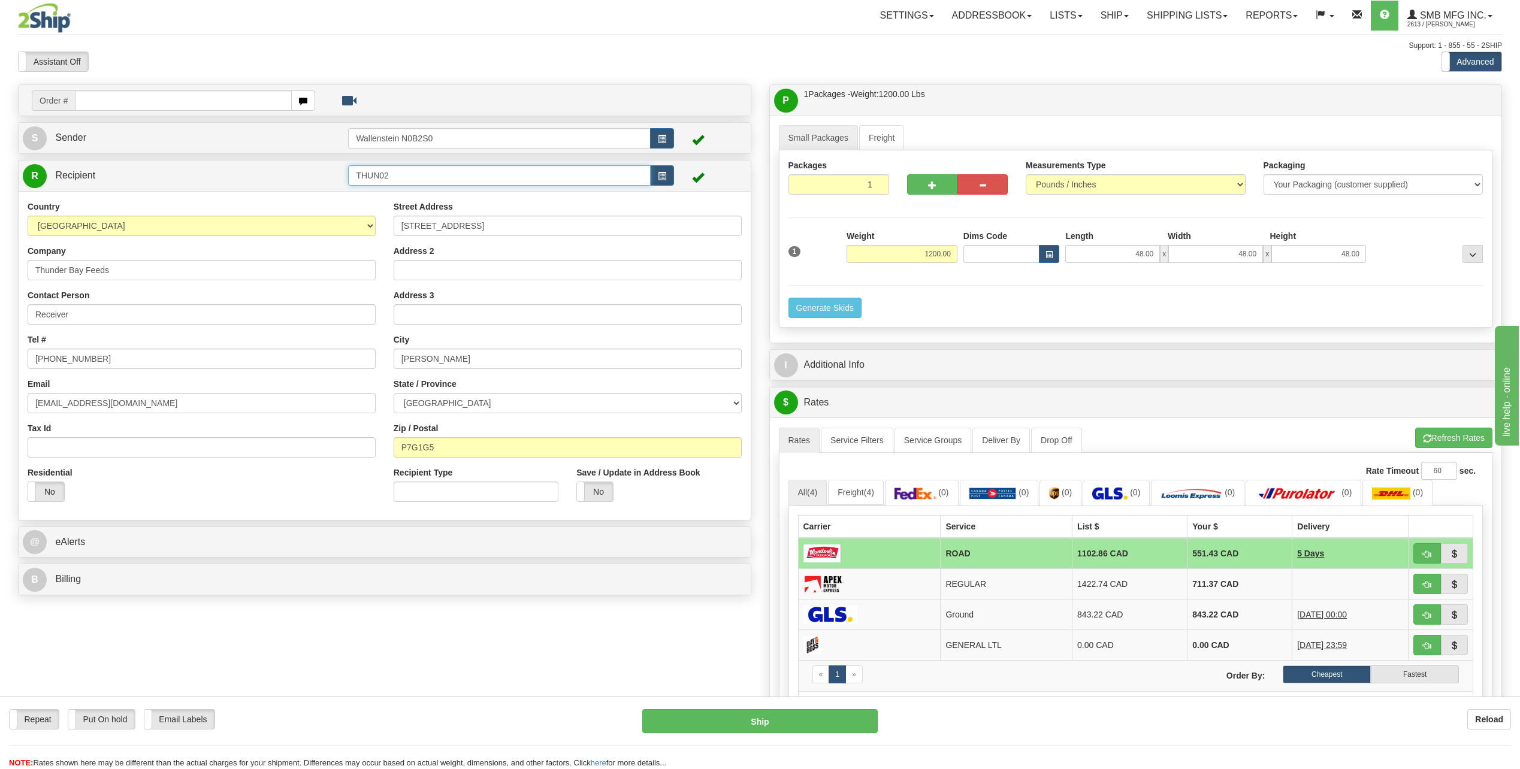
click at [345, 187] on tr "R Recipient THUN02" at bounding box center [385, 176] width 724 height 25
click at [365, 193] on div "RAIL01" at bounding box center [497, 193] width 291 height 13
type input "RAIL01"
drag, startPoint x: 898, startPoint y: 256, endPoint x: 973, endPoint y: 243, distance: 76.6
click at [973, 243] on div "1 Weight 1200.00 Dims Code x" at bounding box center [1135, 251] width 701 height 43
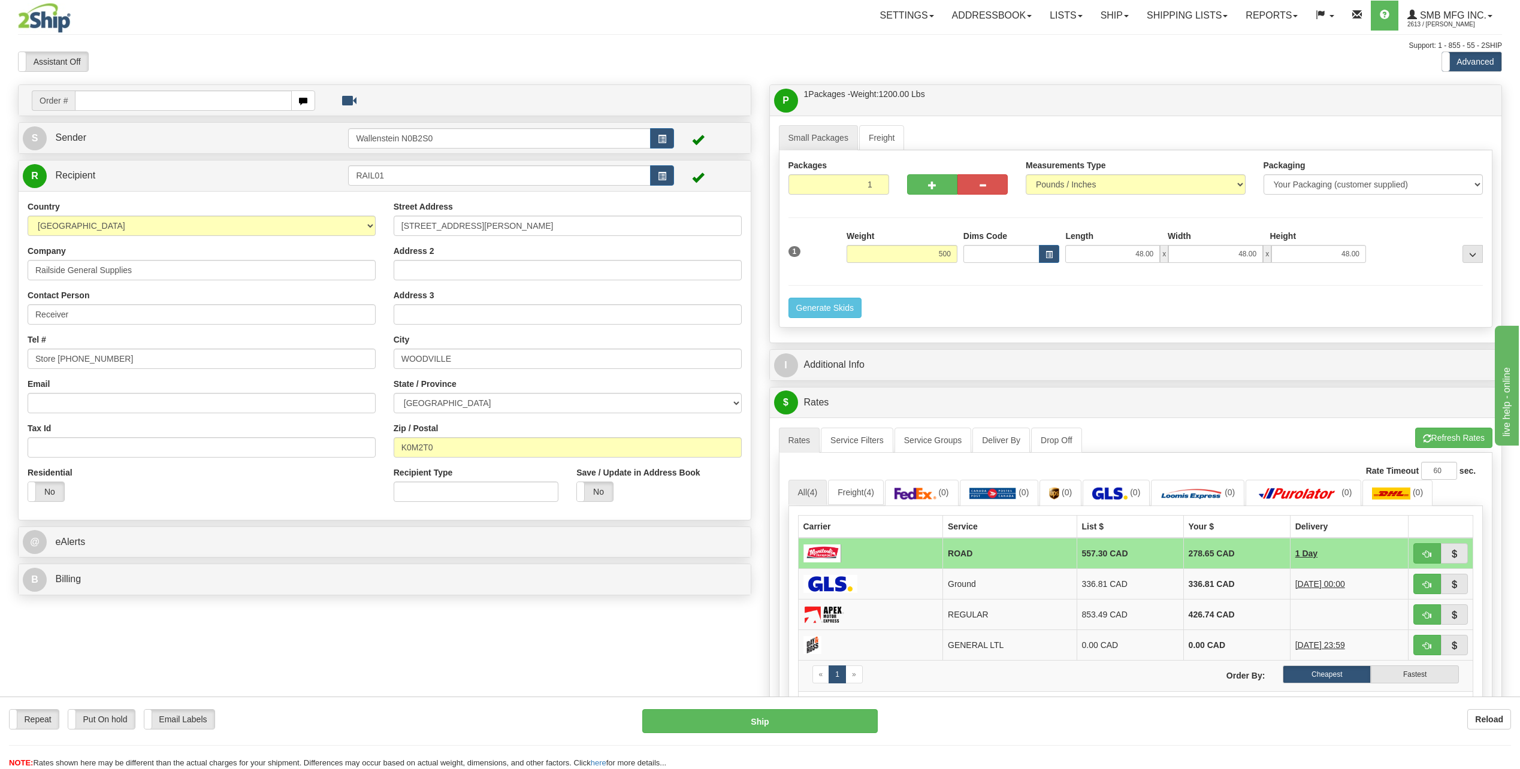
type input "500.00"
drag, startPoint x: 1435, startPoint y: 437, endPoint x: 1362, endPoint y: 424, distance: 73.6
click at [1435, 437] on li "Refresh Rates Cancel Rating" at bounding box center [1453, 438] width 77 height 20
click at [1118, 14] on link "Ship" at bounding box center [1114, 16] width 46 height 30
click at [1094, 38] on link "Ship Screen" at bounding box center [1083, 42] width 108 height 16
